Goal: Find specific page/section

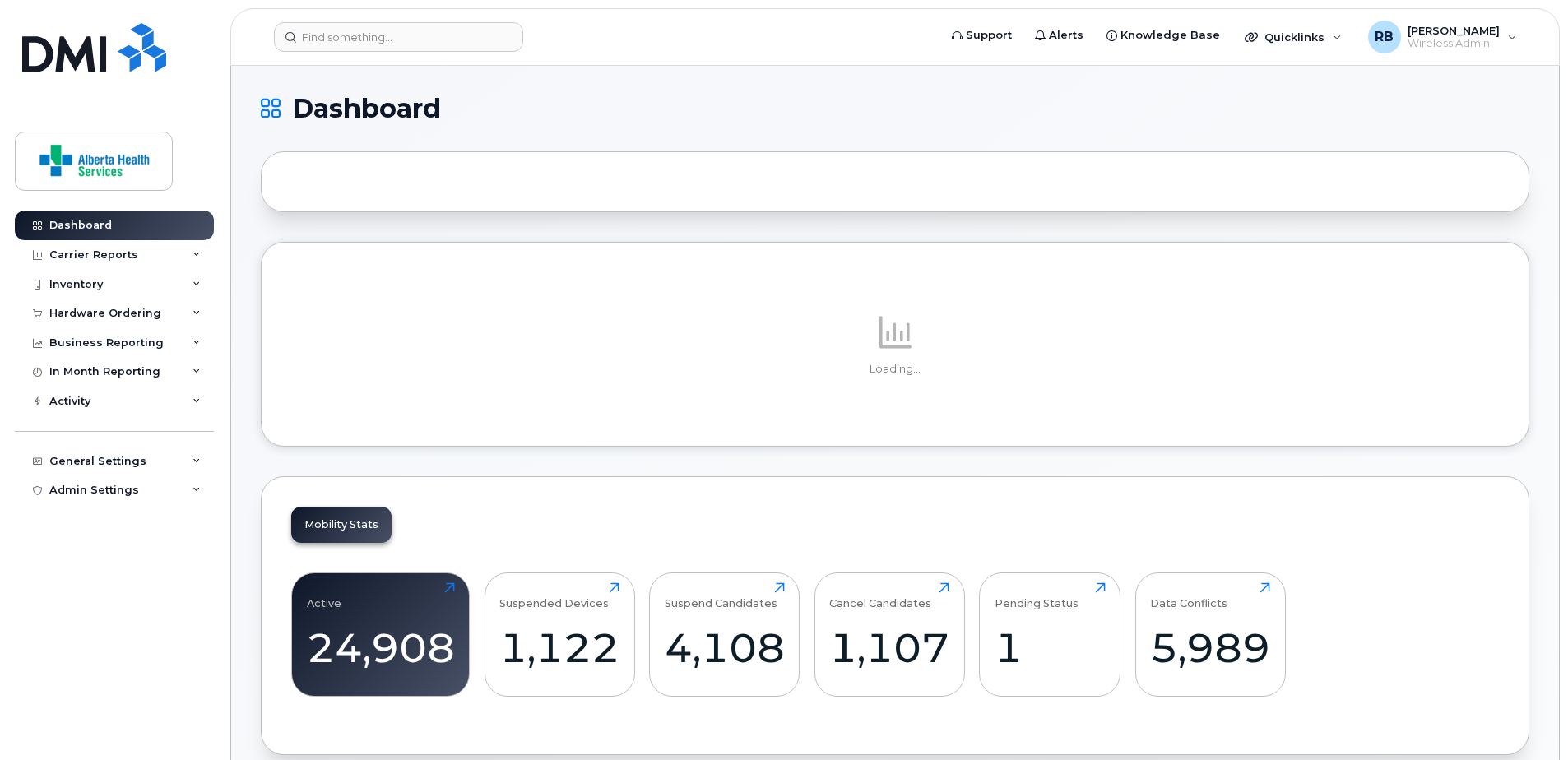
click at [793, 52] on header "Support Alerts Knowledge Base Quicklinks Suspend / Cancel Device Change SIM Car…" at bounding box center [895, 37] width 1329 height 58
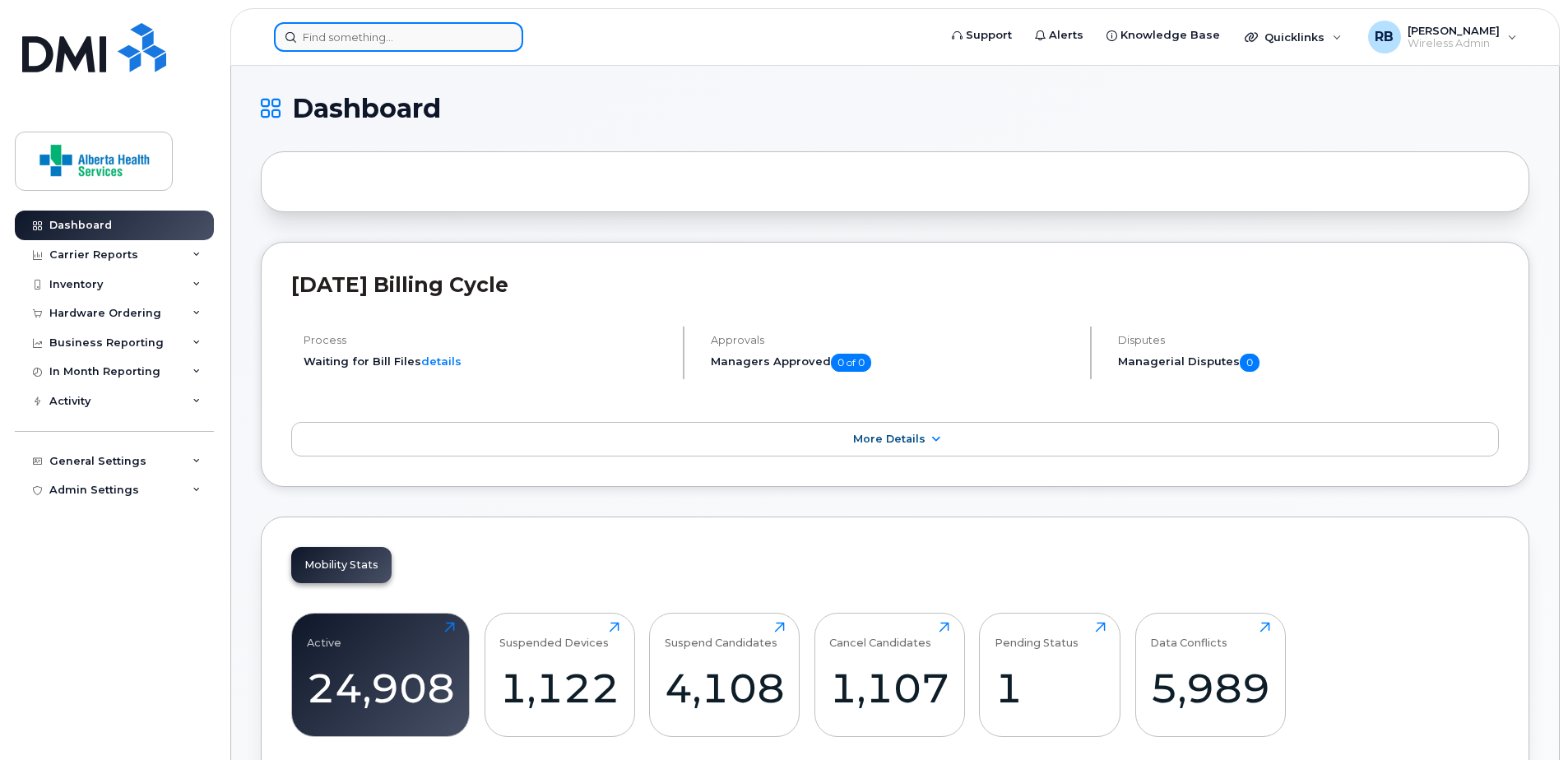
click at [395, 46] on input at bounding box center [399, 36] width 250 height 29
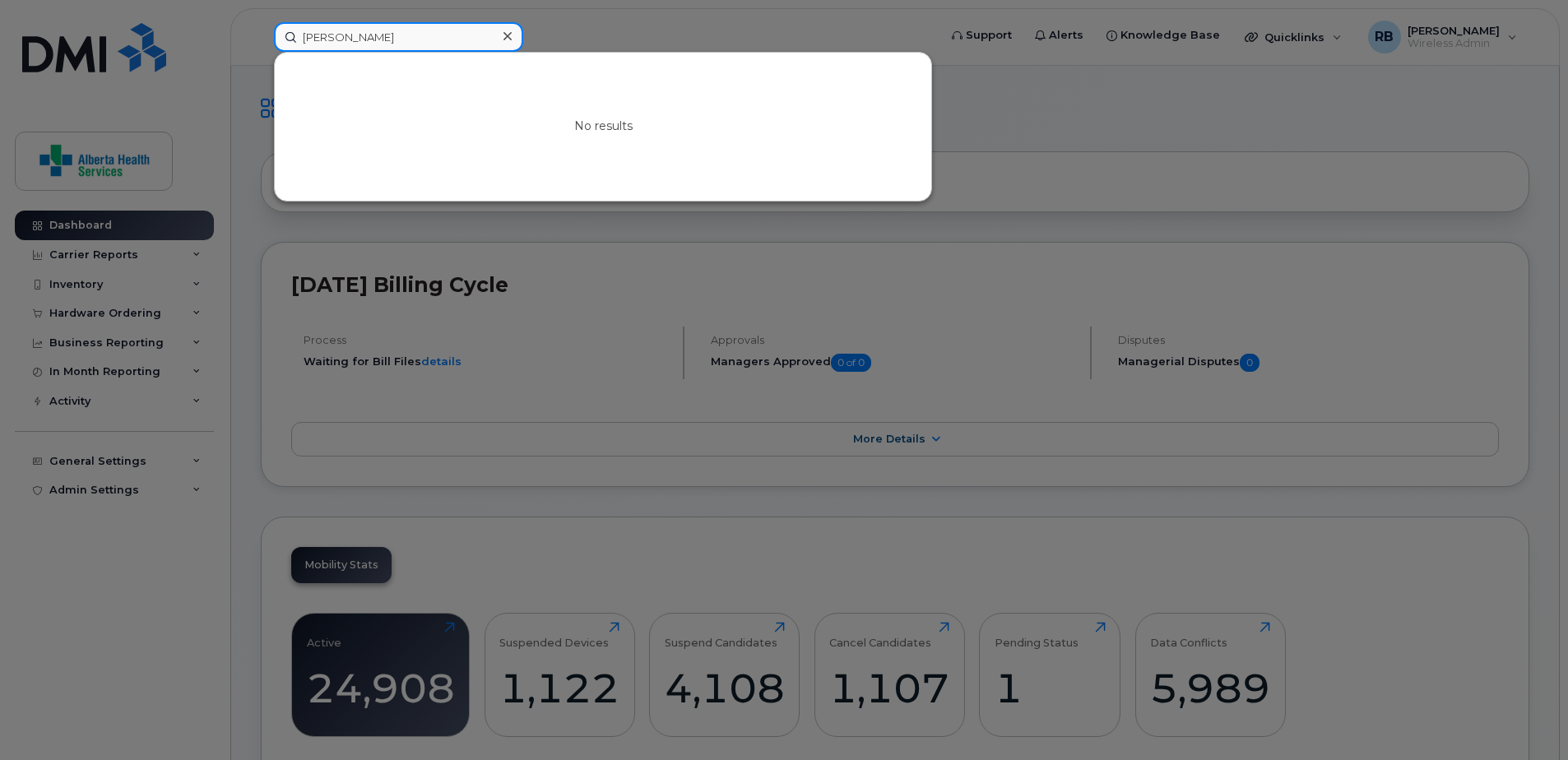
drag, startPoint x: 298, startPoint y: 27, endPoint x: 256, endPoint y: 22, distance: 42.3
click at [261, 22] on div "caiitlyn hees No results" at bounding box center [601, 36] width 680 height 29
paste input "Emily Vander Wekken"
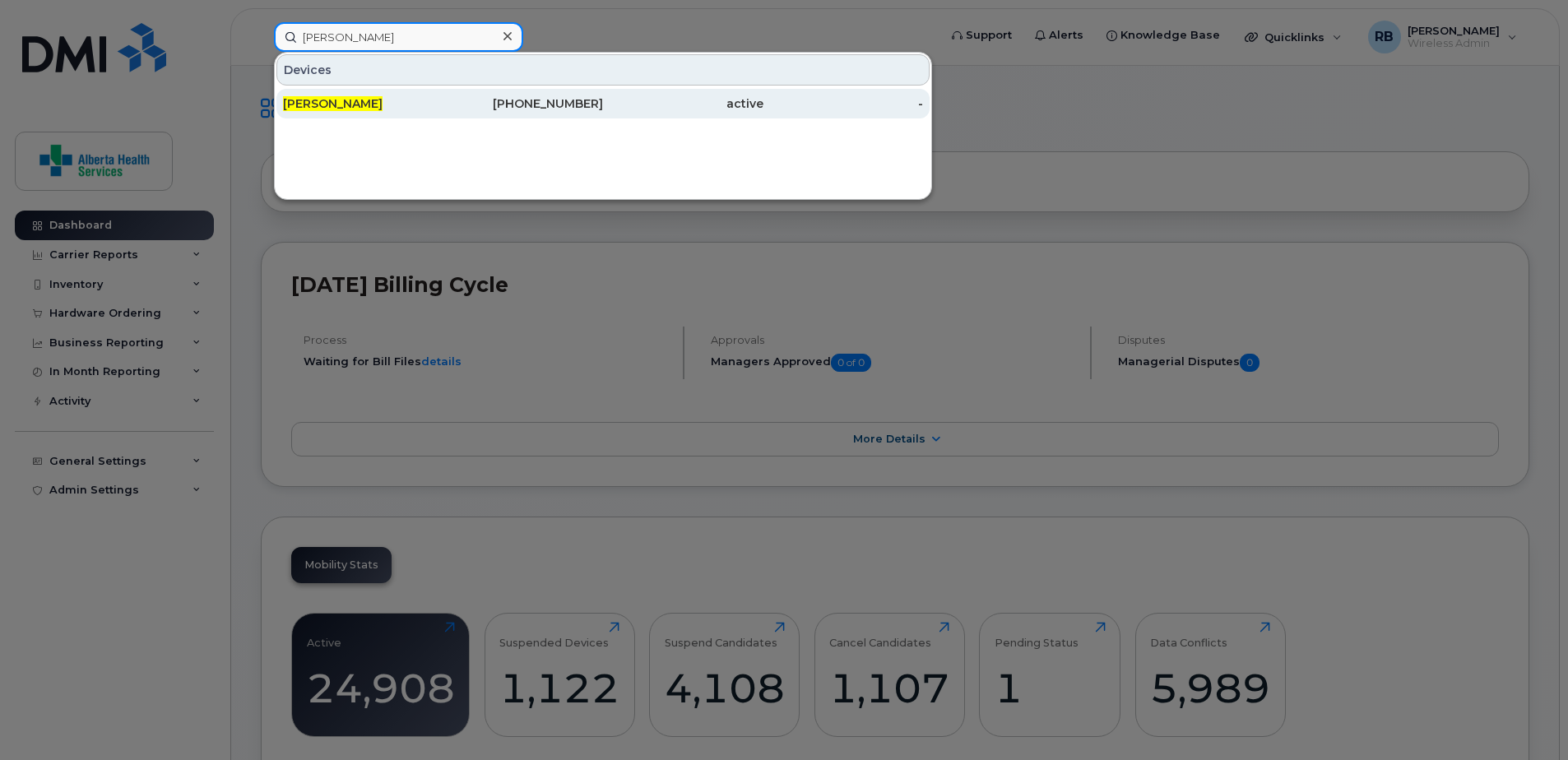
type input "Emily Vander Wekken"
click at [435, 100] on div "Emily Vander Wekken" at bounding box center [363, 103] width 160 height 16
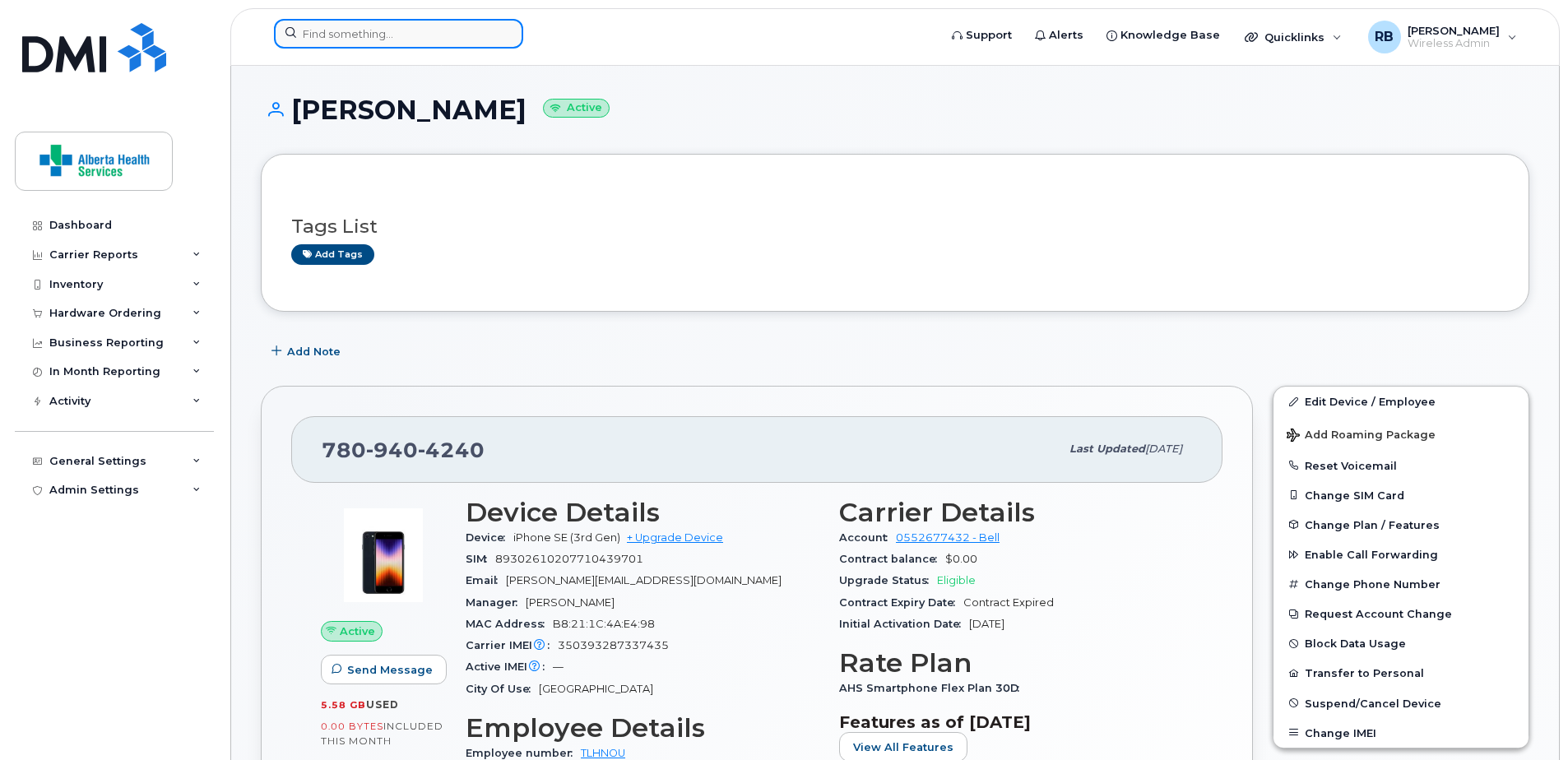
click at [343, 28] on input at bounding box center [399, 33] width 250 height 29
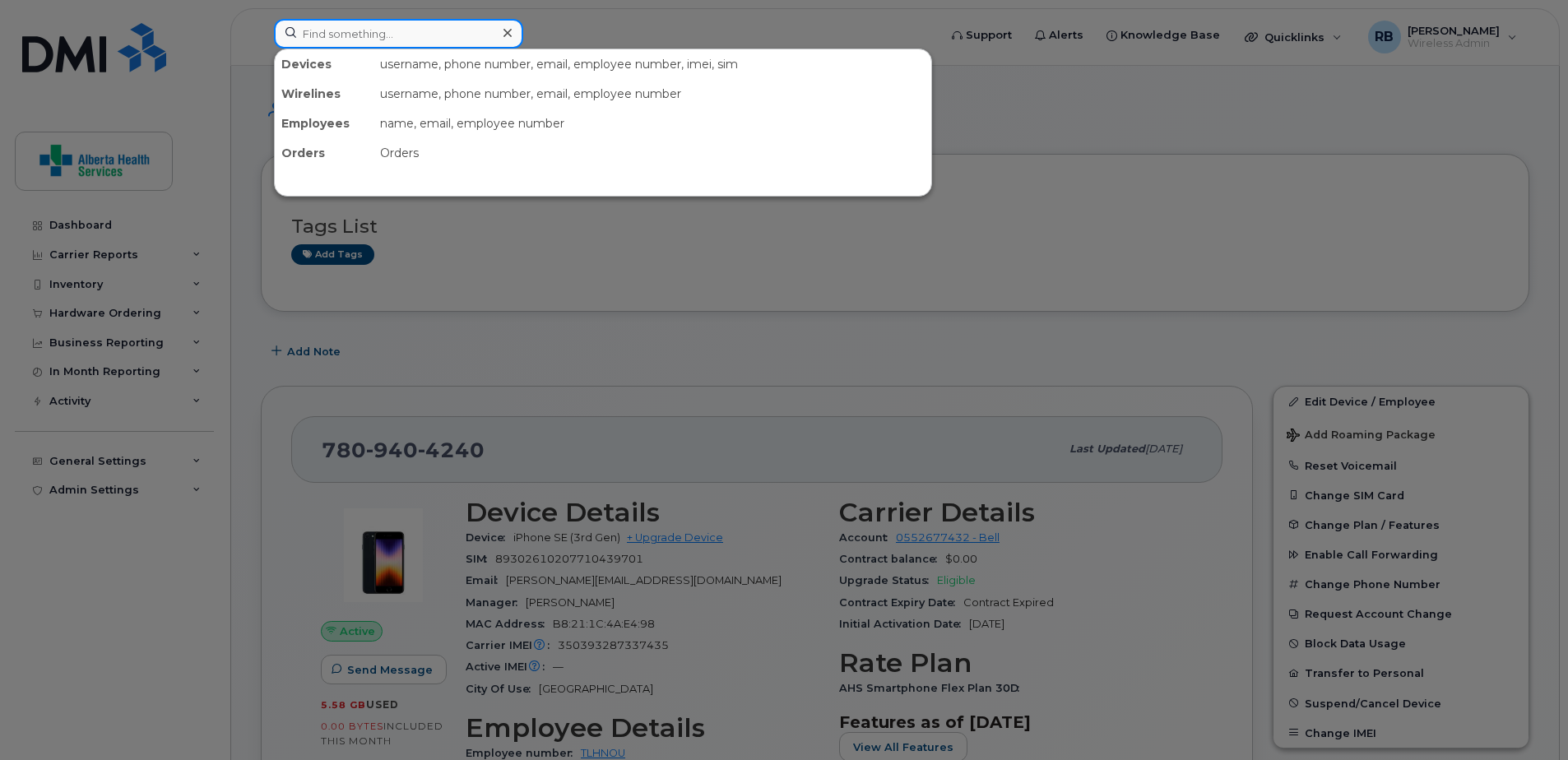
paste input "[PERSON_NAME]"
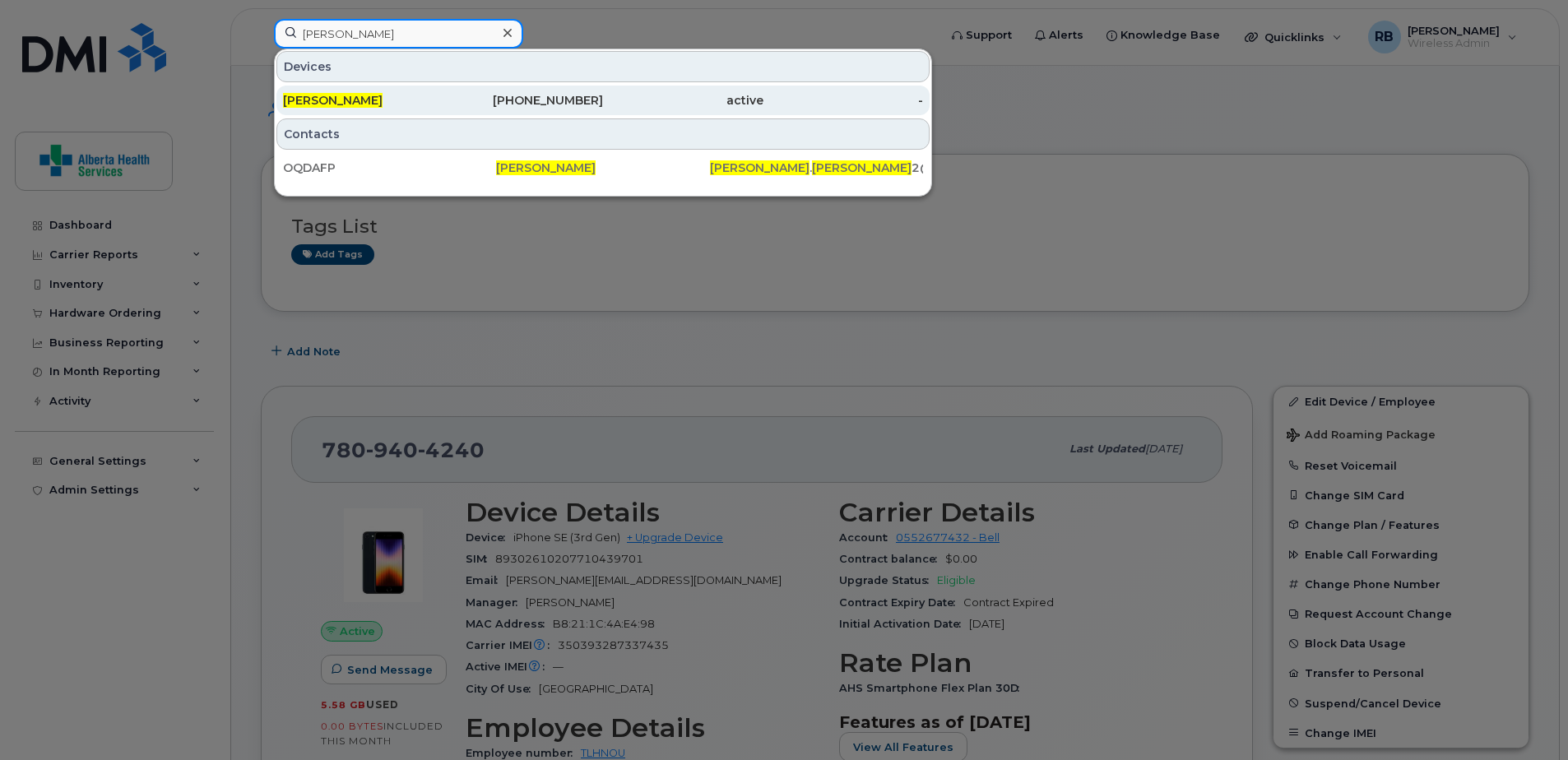
type input "[PERSON_NAME]"
click at [570, 106] on div "780-566-7523" at bounding box center [523, 100] width 160 height 16
